Goal: Task Accomplishment & Management: Use online tool/utility

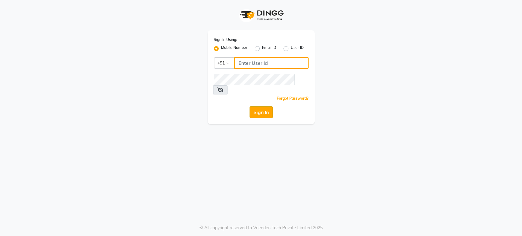
type input "6366933345"
click at [262, 106] on button "Sign In" at bounding box center [261, 112] width 23 height 12
click at [262, 106] on div "Sign In" at bounding box center [261, 112] width 95 height 12
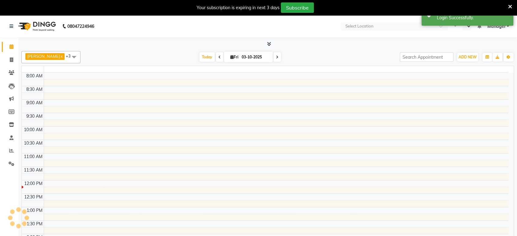
select select "en"
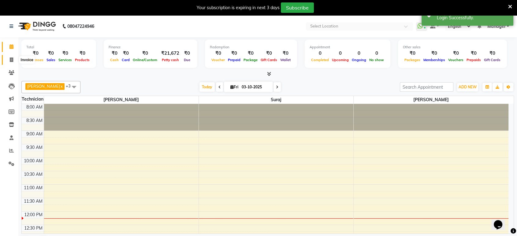
click at [8, 61] on span at bounding box center [11, 60] width 11 height 7
select select "4998"
select select "service"
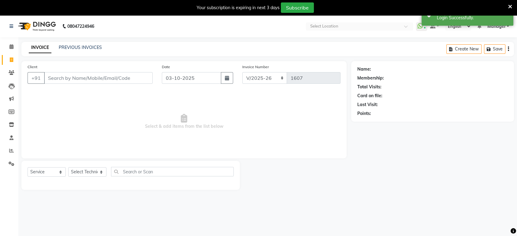
click at [71, 75] on input "Client" at bounding box center [98, 78] width 109 height 12
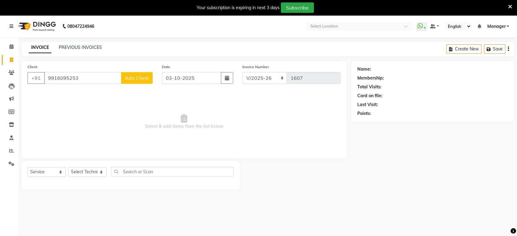
type input "9916095253"
click at [141, 76] on span "Add Client" at bounding box center [137, 78] width 24 height 6
select select "21"
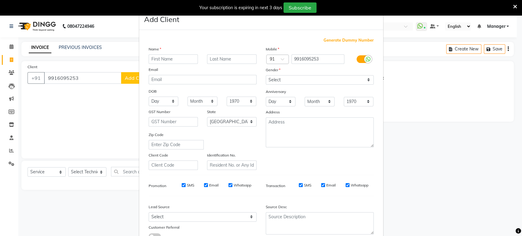
click at [155, 57] on input "text" at bounding box center [174, 58] width 50 height 9
type input "arwa"
click at [276, 81] on select "Select [DEMOGRAPHIC_DATA] [DEMOGRAPHIC_DATA] Other Prefer Not To Say" at bounding box center [320, 79] width 108 height 9
select select "[DEMOGRAPHIC_DATA]"
click at [266, 75] on select "Select [DEMOGRAPHIC_DATA] [DEMOGRAPHIC_DATA] Other Prefer Not To Say" at bounding box center [320, 79] width 108 height 9
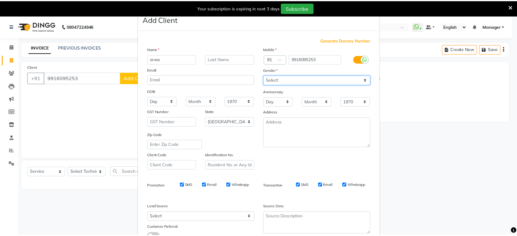
scroll to position [45, 0]
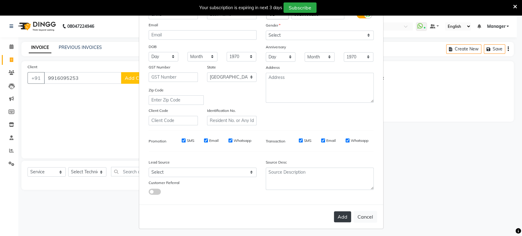
click at [341, 214] on button "Add" at bounding box center [342, 216] width 17 height 11
type input "99******53"
select select
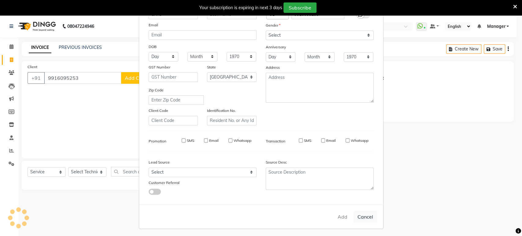
select select "null"
select select
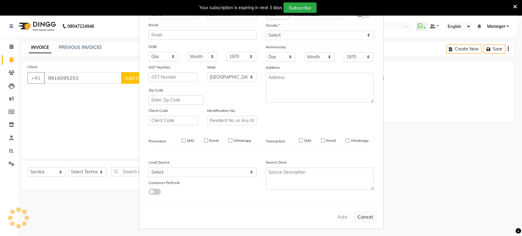
checkbox input "false"
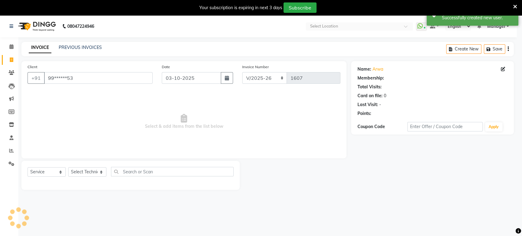
select select "1: Object"
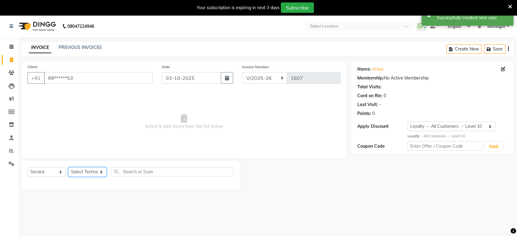
click at [83, 173] on select "Select Technician [PERSON_NAME] Manager [PERSON_NAME]" at bounding box center [87, 171] width 38 height 9
select select "88386"
click at [68, 167] on select "Select Technician [PERSON_NAME] Manager [PERSON_NAME]" at bounding box center [87, 171] width 38 height 9
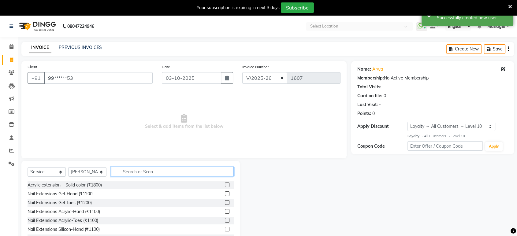
click at [124, 172] on input "text" at bounding box center [172, 171] width 123 height 9
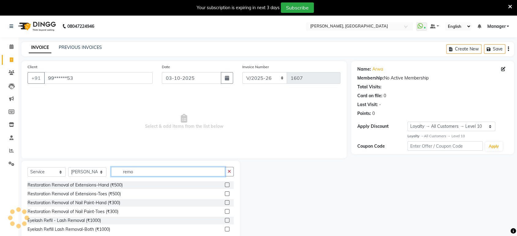
type input "remo"
click at [227, 202] on label at bounding box center [227, 202] width 5 height 5
click at [227, 202] on input "checkbox" at bounding box center [227, 203] width 4 height 4
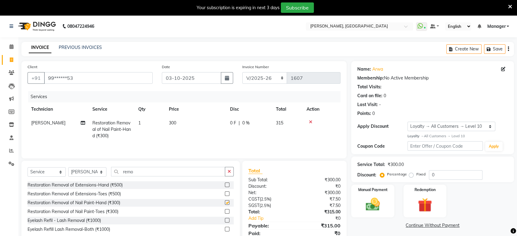
checkbox input "false"
click at [229, 172] on icon "button" at bounding box center [229, 171] width 3 height 4
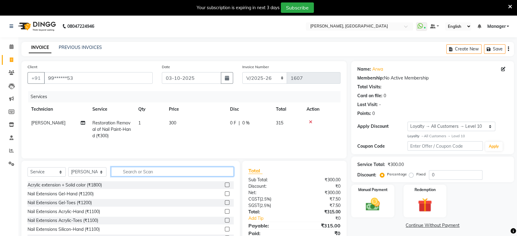
click at [213, 169] on input "text" at bounding box center [172, 171] width 123 height 9
type input "rem"
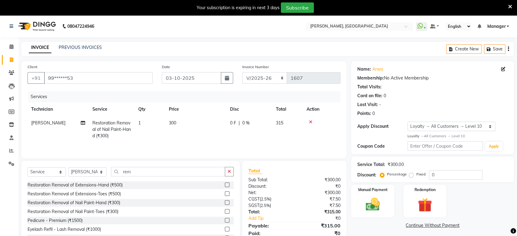
click at [225, 203] on label at bounding box center [227, 202] width 5 height 5
click at [225, 203] on input "checkbox" at bounding box center [227, 203] width 4 height 4
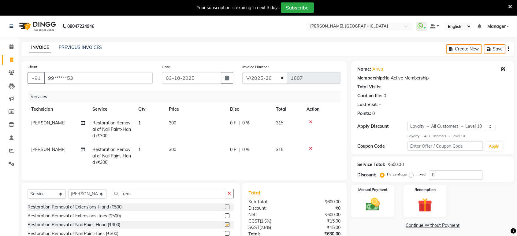
checkbox input "false"
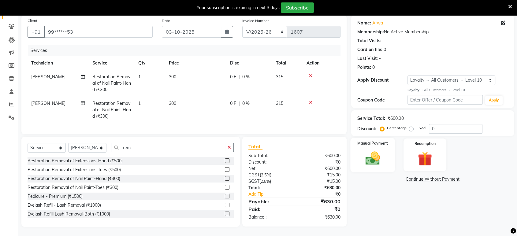
click at [363, 152] on img at bounding box center [373, 158] width 24 height 17
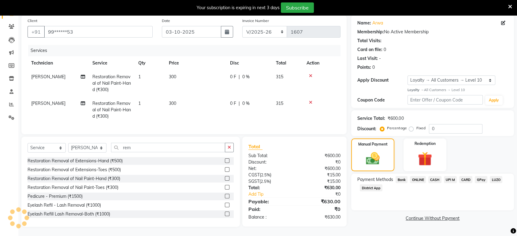
click at [437, 176] on span "CASH" at bounding box center [434, 179] width 13 height 7
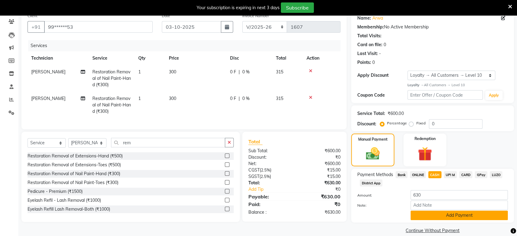
click at [446, 216] on button "Add Payment" at bounding box center [458, 215] width 97 height 9
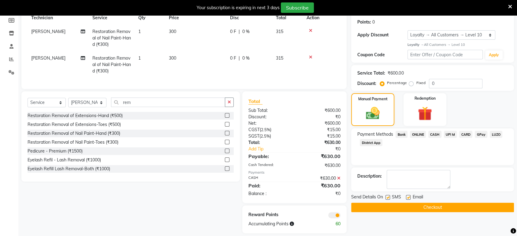
scroll to position [102, 0]
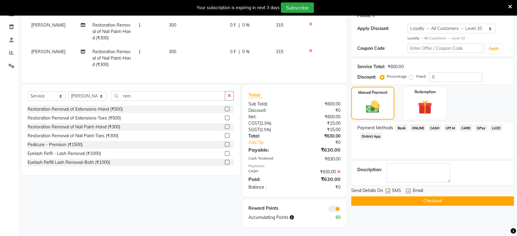
click at [417, 197] on button "Checkout" at bounding box center [432, 200] width 163 height 9
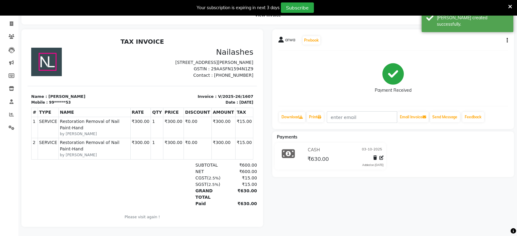
click at [512, 6] on div "Your subscription is expiring in next 3 days Subscribe" at bounding box center [258, 7] width 517 height 15
click at [509, 5] on icon at bounding box center [510, 7] width 4 height 6
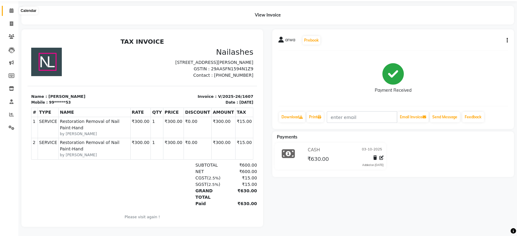
click at [11, 8] on icon at bounding box center [11, 10] width 4 height 5
